Goal: Transaction & Acquisition: Purchase product/service

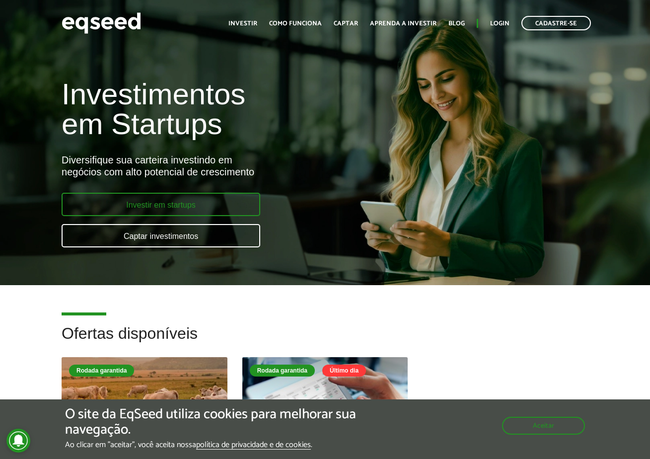
click at [225, 198] on link "Investir em startups" at bounding box center [161, 204] width 199 height 23
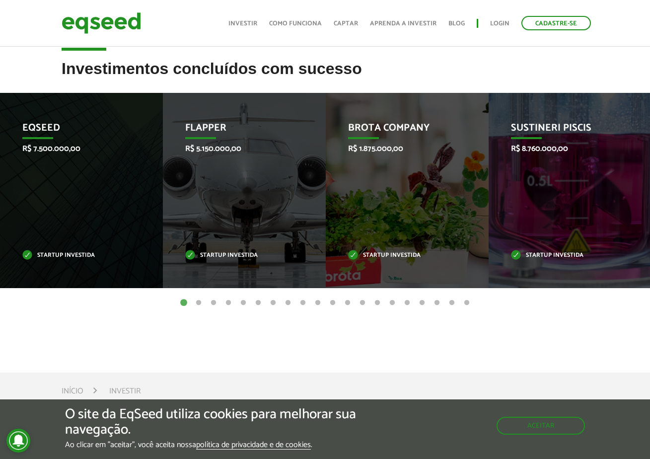
scroll to position [388, 0]
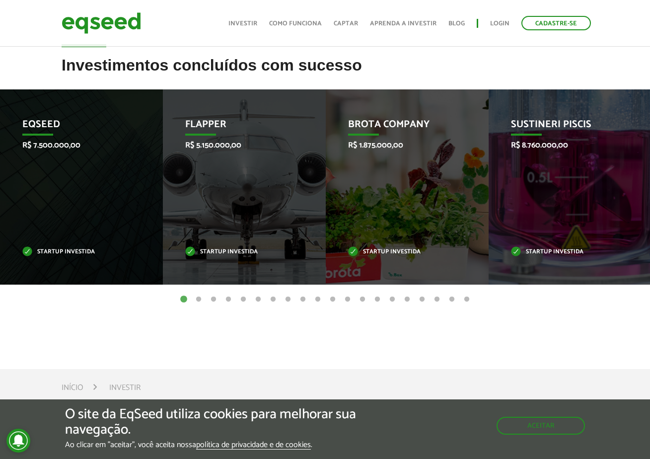
click at [195, 296] on button "2" at bounding box center [199, 299] width 10 height 10
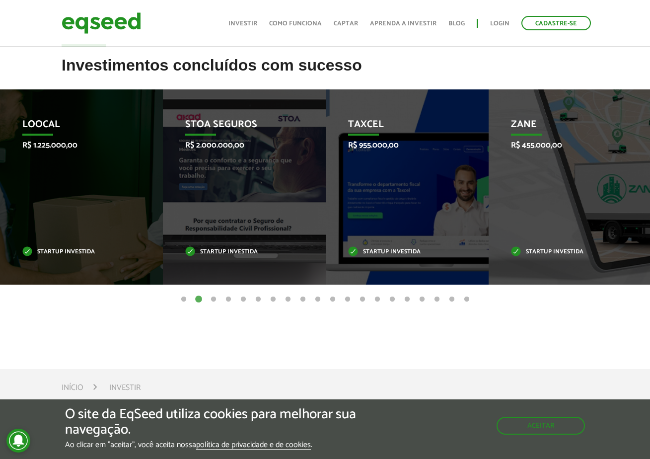
click at [214, 297] on button "3" at bounding box center [213, 299] width 10 height 10
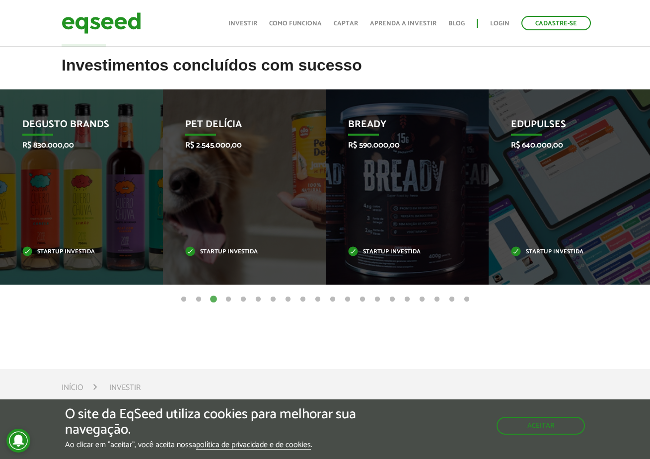
click at [225, 295] on button "4" at bounding box center [228, 299] width 10 height 10
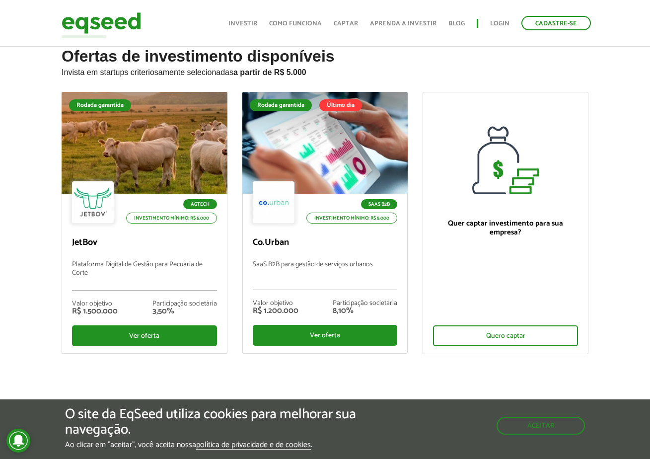
scroll to position [0, 0]
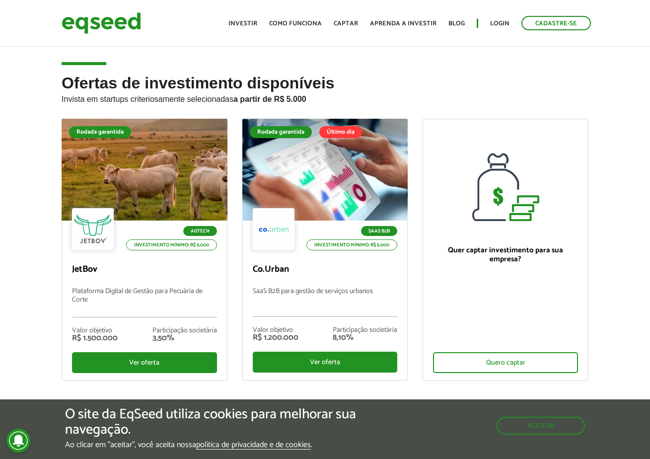
click at [616, 298] on div "Ofertas de investimento disponíveis Invista em startups criteriosamente selecio…" at bounding box center [325, 259] width 650 height 370
